Goal: Unclear

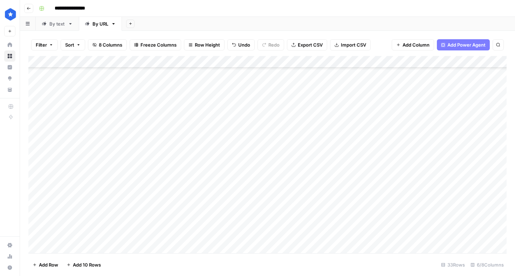
scroll to position [218, 0]
